Goal: Task Accomplishment & Management: Complete application form

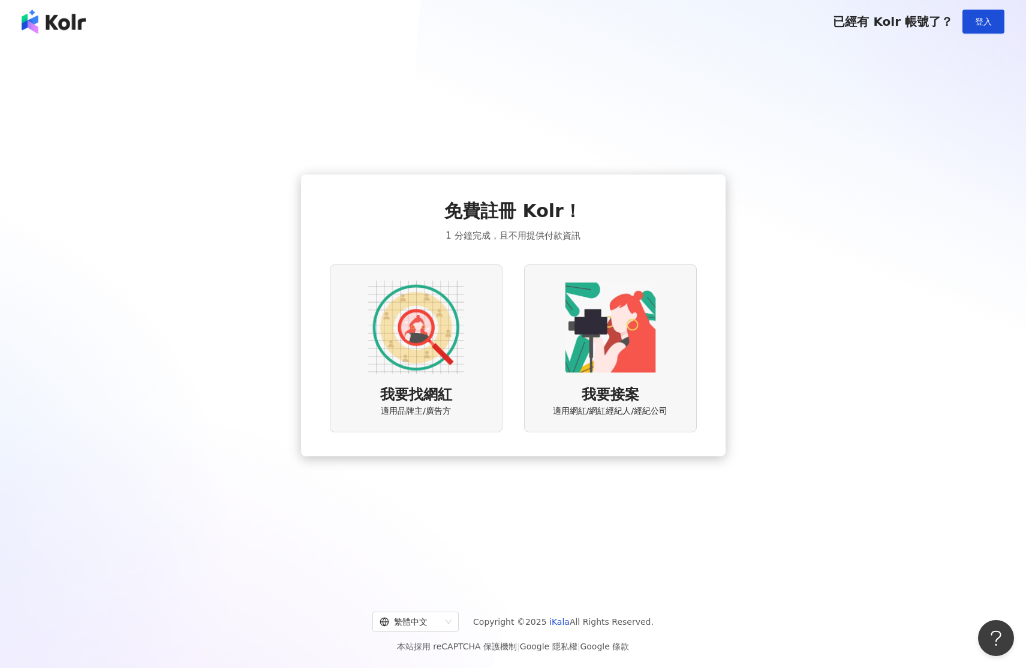
click at [442, 317] on img at bounding box center [416, 328] width 96 height 96
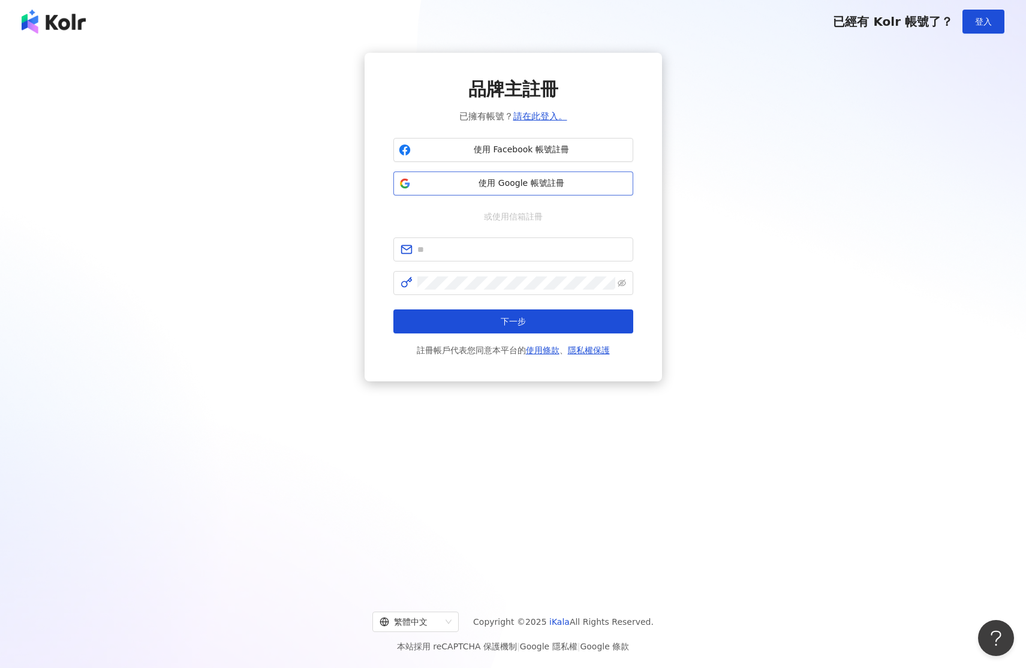
click at [515, 179] on span "使用 Google 帳號註冊" at bounding box center [522, 184] width 212 height 12
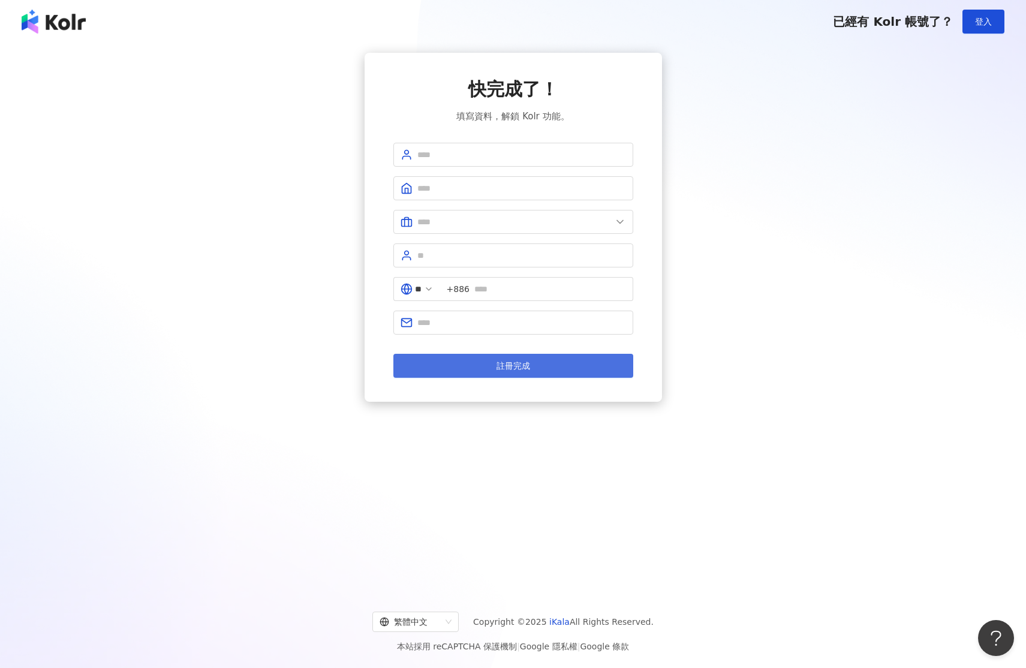
click at [573, 362] on button "註冊完成" at bounding box center [513, 366] width 240 height 24
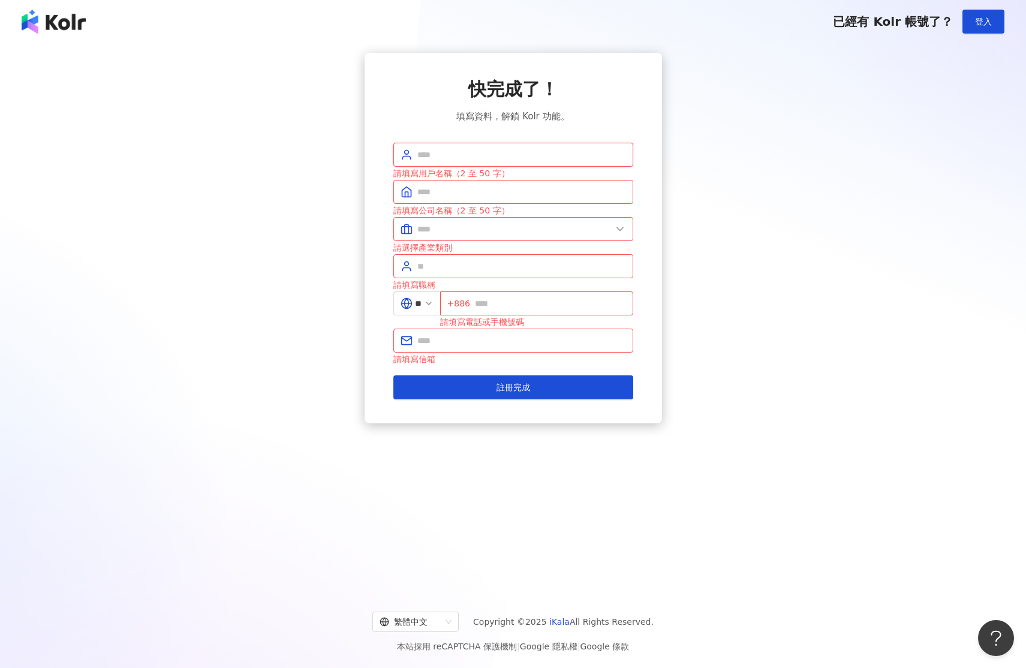
click at [485, 155] on input "text" at bounding box center [521, 154] width 209 height 13
click at [326, 130] on div "快完成了！ 填寫資料，解鎖 Kolr 功能。 請填寫用戶名稱（2 至 50 字） 請填寫公司名稱（2 至 50 字） 請選擇產業類別 請填寫職稱 ** +88…" at bounding box center [512, 238] width 997 height 371
click at [464, 192] on input "text" at bounding box center [521, 191] width 209 height 13
click at [51, 28] on img at bounding box center [54, 22] width 64 height 24
